Goal: Navigation & Orientation: Find specific page/section

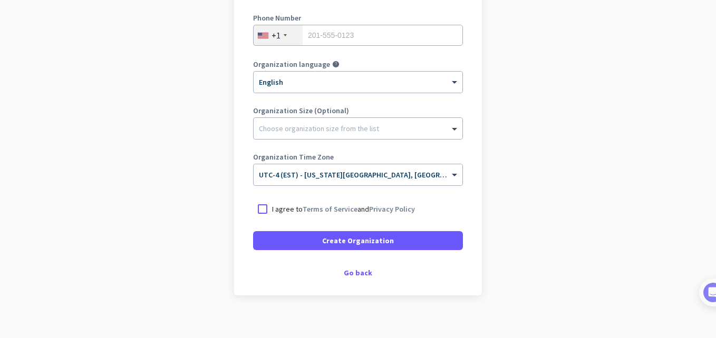
scroll to position [203, 0]
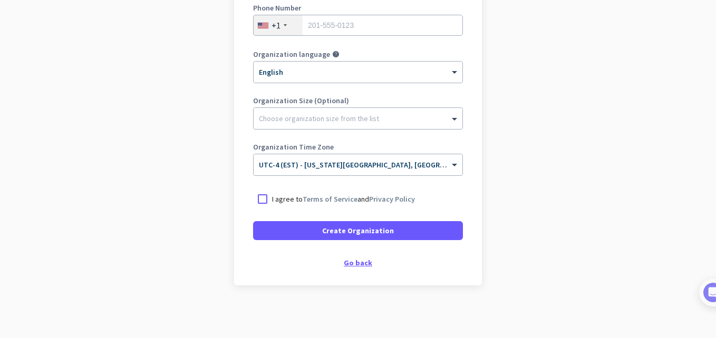
click at [346, 259] on div "Go back" at bounding box center [358, 262] width 210 height 7
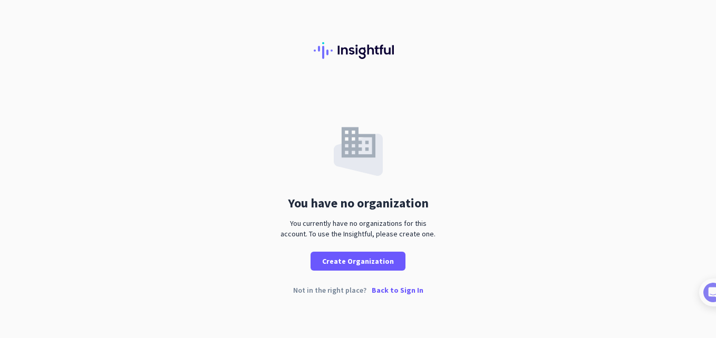
click at [391, 291] on p "Back to Sign In" at bounding box center [398, 290] width 52 height 7
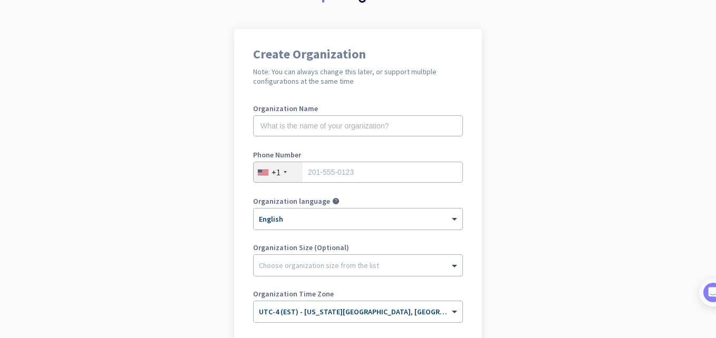
scroll to position [203, 0]
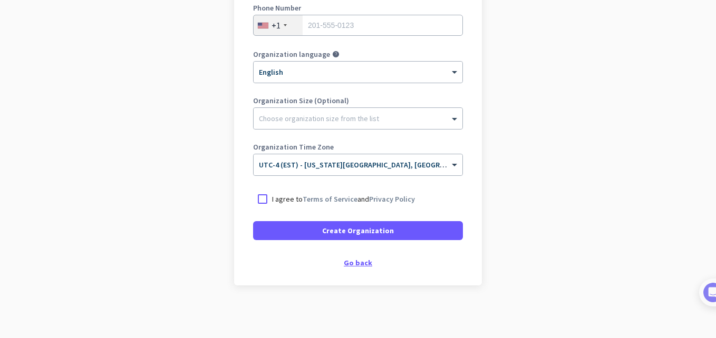
click at [356, 261] on div "Go back" at bounding box center [358, 262] width 210 height 7
